Goal: Task Accomplishment & Management: Complete application form

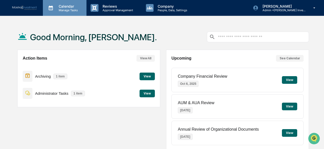
click at [67, 5] on p "Calendar" at bounding box center [68, 6] width 26 height 4
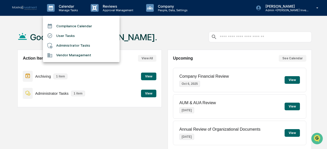
click at [69, 27] on li "Compliance Calendar" at bounding box center [81, 26] width 77 height 10
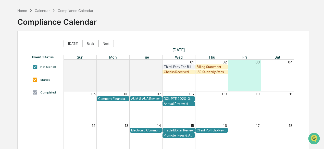
scroll to position [26, 0]
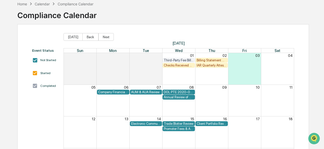
click at [170, 66] on div "Checks Received and Forwarded Log" at bounding box center [179, 66] width 30 height 4
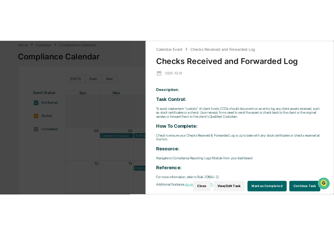
scroll to position [24, 0]
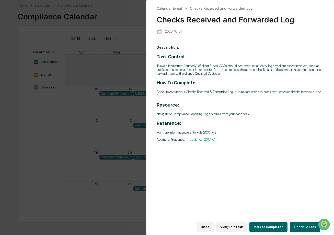
click at [301, 149] on button "Continue Task" at bounding box center [305, 227] width 30 height 10
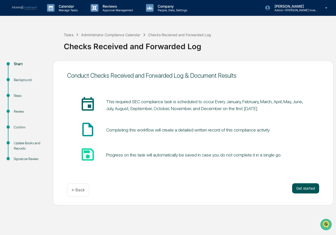
click at [311, 149] on button "Get started" at bounding box center [305, 189] width 27 height 10
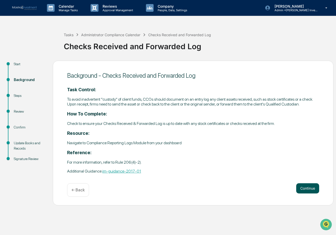
click at [299, 149] on button "Continue" at bounding box center [307, 189] width 23 height 10
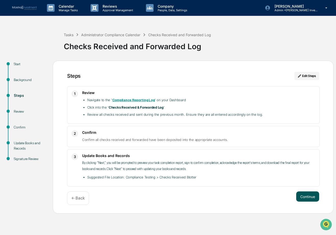
click at [305, 149] on button "Continue" at bounding box center [307, 197] width 23 height 10
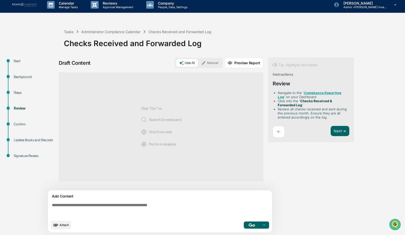
scroll to position [4, 0]
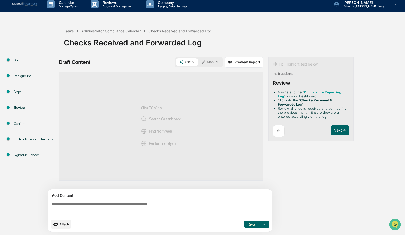
click at [212, 60] on button "Manual" at bounding box center [209, 62] width 23 height 8
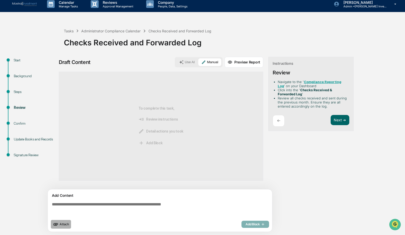
click at [61, 149] on span "Attach" at bounding box center [64, 225] width 9 height 4
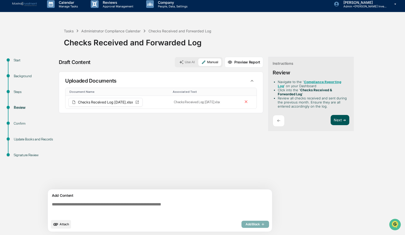
click at [324, 121] on button "Next ➔" at bounding box center [339, 120] width 19 height 10
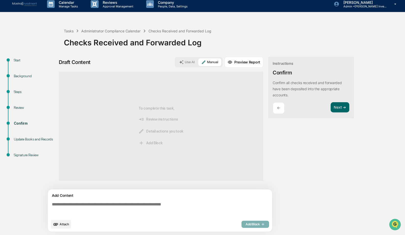
click at [298, 97] on div "Confirm all checks received and forwarded have been deposited into the appropri…" at bounding box center [310, 89] width 77 height 18
drag, startPoint x: 295, startPoint y: 96, endPoint x: 272, endPoint y: 84, distance: 25.1
click at [272, 84] on div "Instructions Confirm Confirm all checks received and forwarded have been deposi…" at bounding box center [310, 88] width 85 height 62
copy p "Confirm all checks received and forwarded have been deposited into the appropri…"
click at [53, 149] on textarea at bounding box center [161, 209] width 222 height 18
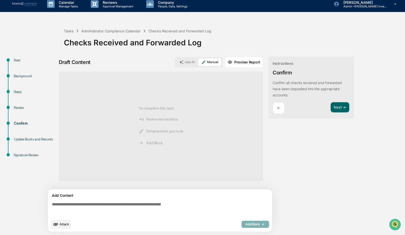
paste textarea "**********"
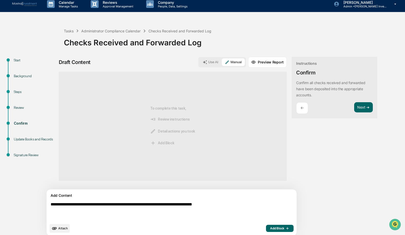
type textarea "**********"
click at [60, 149] on span "Attach" at bounding box center [62, 229] width 9 height 4
click at [324, 103] on button "Next ➔" at bounding box center [363, 107] width 19 height 10
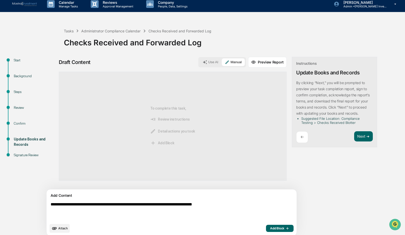
click at [65, 149] on span "Attach" at bounding box center [62, 229] width 9 height 4
click at [324, 136] on button "Next ➔" at bounding box center [363, 137] width 19 height 10
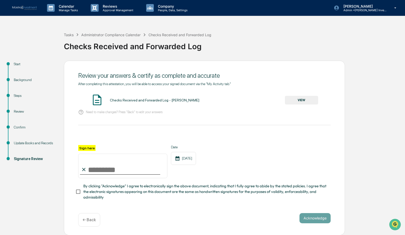
click at [298, 100] on button "VIEW" at bounding box center [301, 100] width 33 height 9
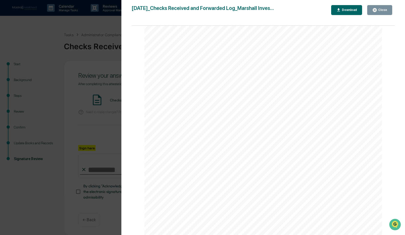
scroll to position [56, 0]
click at [324, 8] on div "Close" at bounding box center [379, 10] width 15 height 5
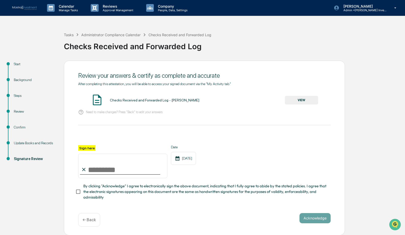
click at [112, 149] on input "Sign here" at bounding box center [122, 166] width 89 height 25
type input "**********"
click at [310, 149] on button "Acknowledge" at bounding box center [314, 219] width 31 height 10
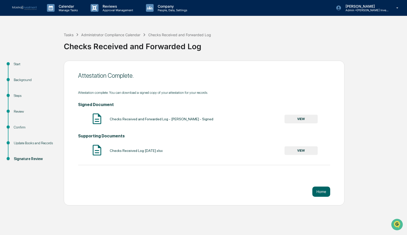
click at [298, 149] on button "VIEW" at bounding box center [301, 151] width 33 height 9
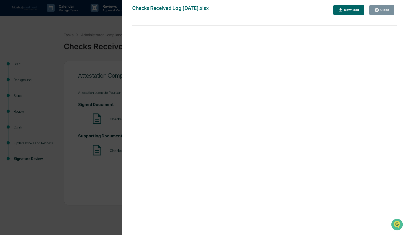
click at [324, 10] on div "Close" at bounding box center [384, 10] width 10 height 4
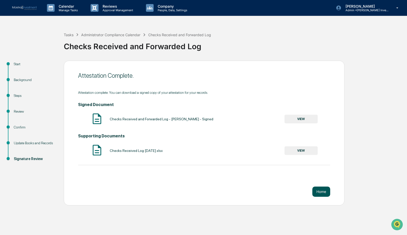
click at [323, 149] on button "Home" at bounding box center [322, 192] width 18 height 10
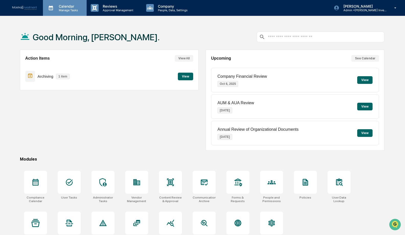
click at [61, 7] on p "Calendar" at bounding box center [68, 6] width 26 height 4
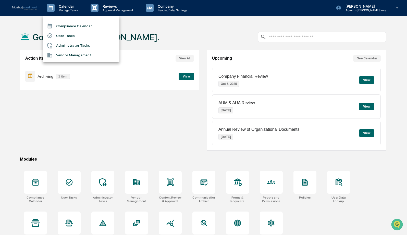
click at [77, 24] on li "Compliance Calendar" at bounding box center [81, 26] width 77 height 10
